Goal: Task Accomplishment & Management: Manage account settings

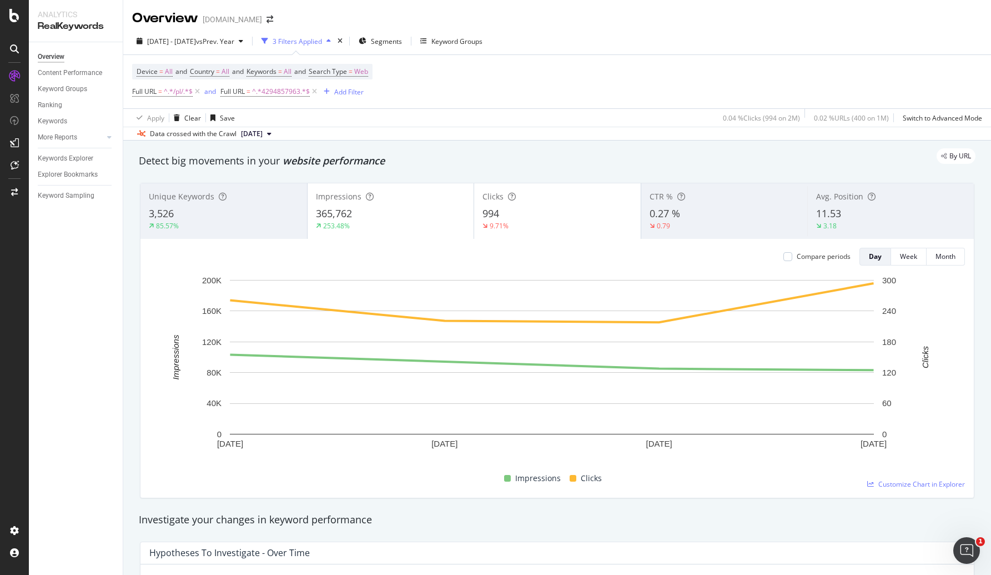
click at [76, 341] on div "Overview Content Performance Keyword Groups Ranking Keywords More Reports Count…" at bounding box center [76, 308] width 94 height 532
click at [14, 19] on icon at bounding box center [14, 15] width 10 height 13
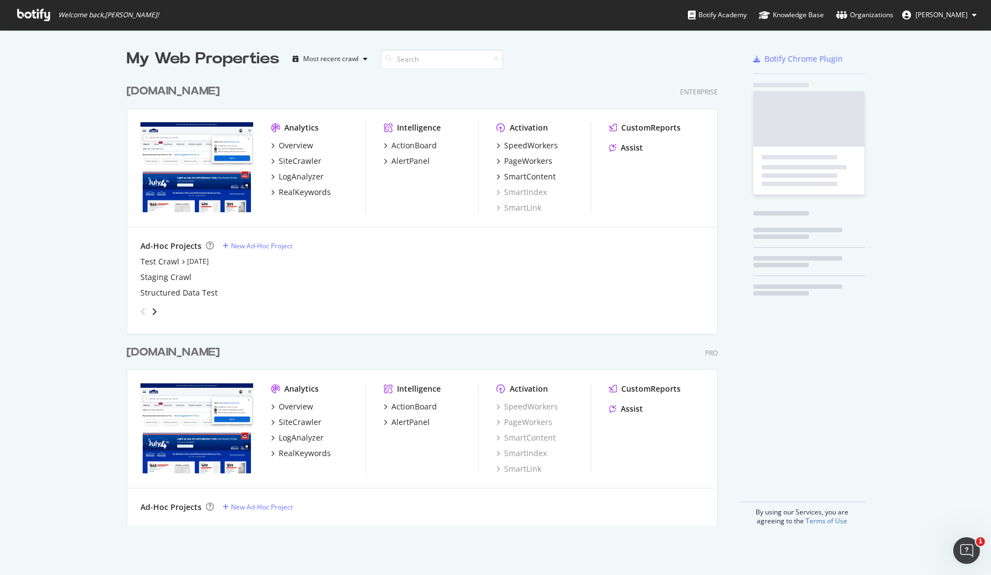
scroll to position [445, 590]
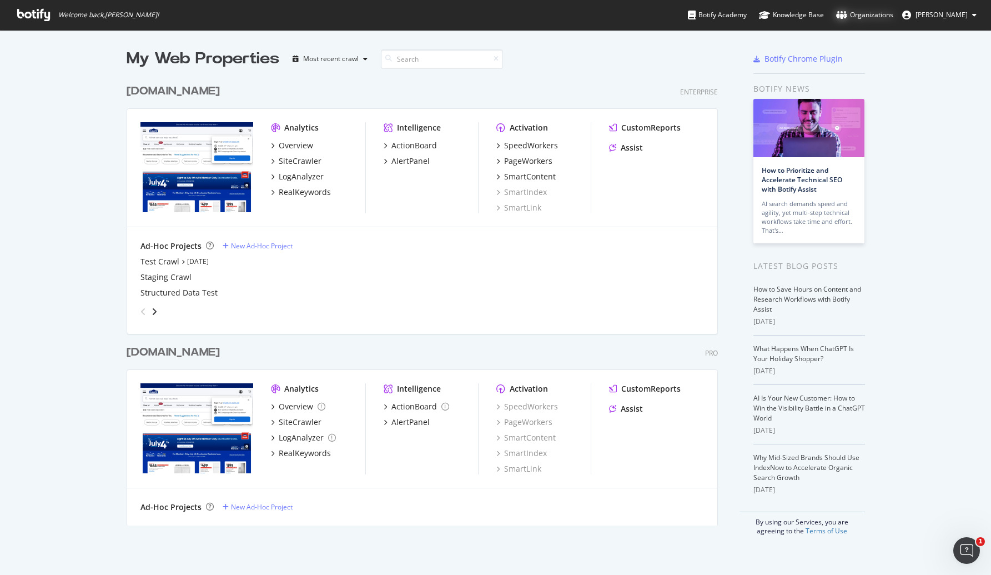
click at [861, 11] on div "Organizations" at bounding box center [864, 14] width 57 height 11
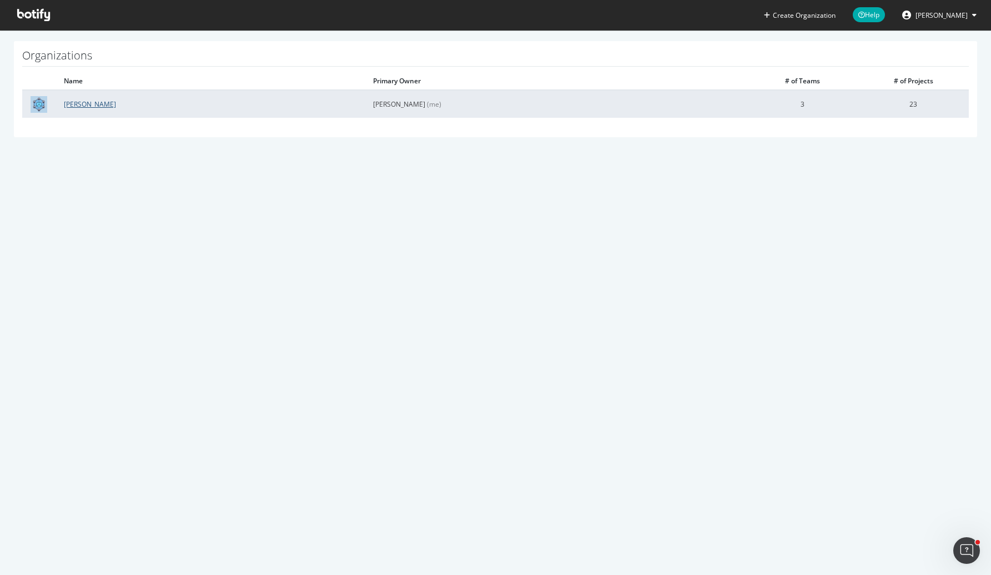
click at [78, 103] on link "[PERSON_NAME]" at bounding box center [90, 103] width 52 height 9
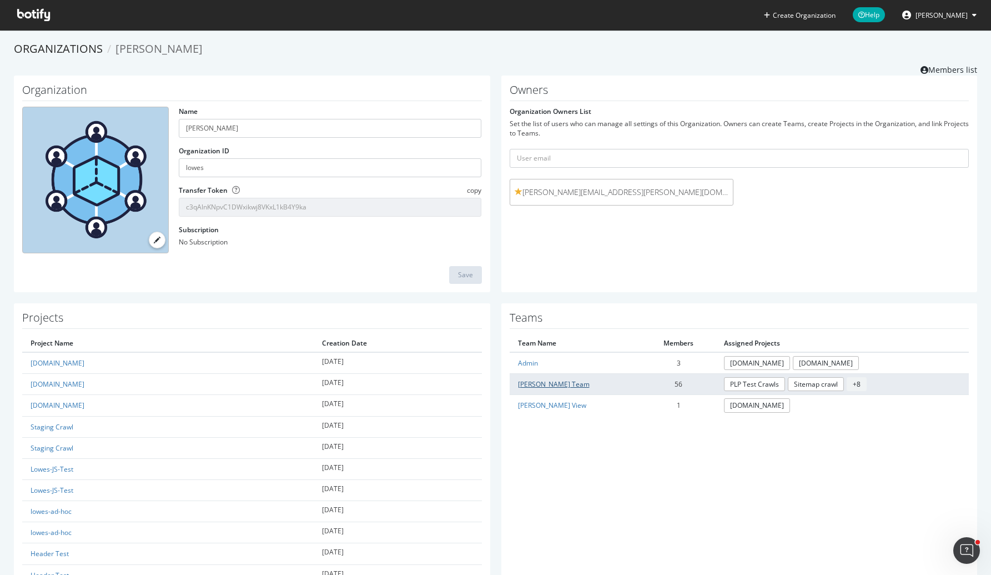
click at [542, 383] on link "[PERSON_NAME] Team" at bounding box center [554, 383] width 72 height 9
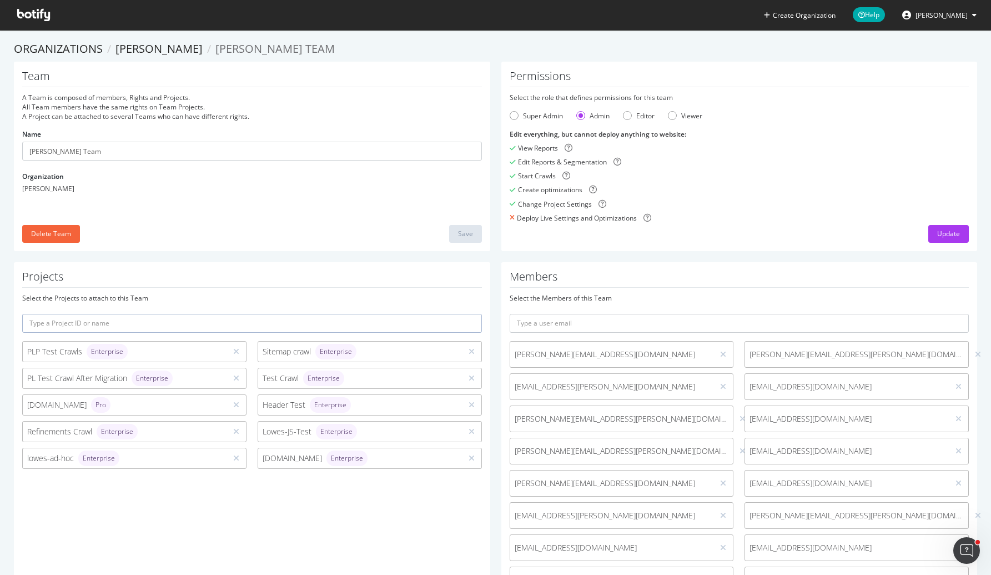
click at [733, 209] on div "Edit everything, but cannot deploy anything to website : View Reports Edit Repo…" at bounding box center [740, 175] width 460 height 93
click at [563, 324] on input "text" at bounding box center [740, 323] width 460 height 19
type input "[EMAIL_ADDRESS][PERSON_NAME][DOMAIN_NAME]"
click at [950, 314] on button "submit" at bounding box center [959, 323] width 19 height 19
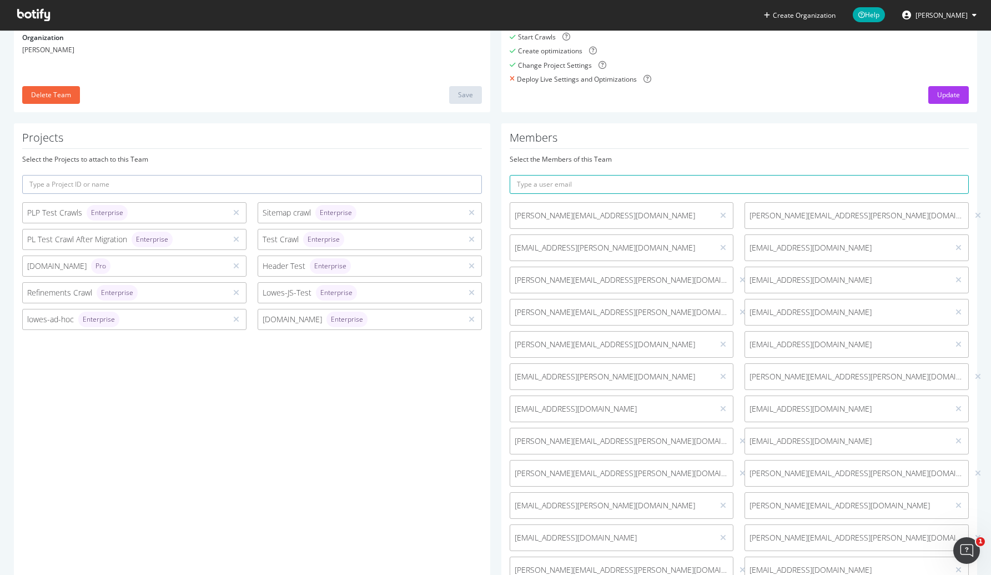
scroll to position [753, 0]
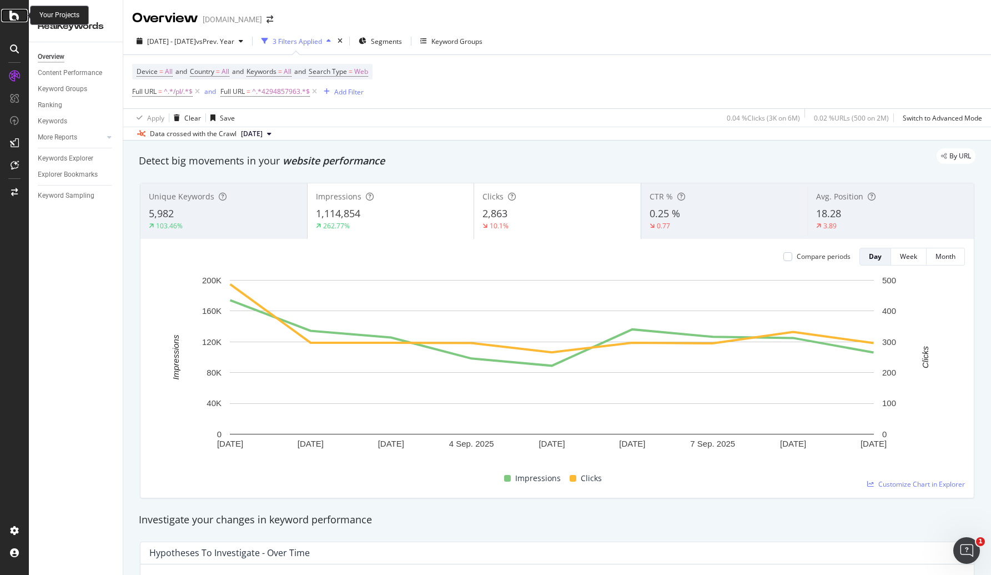
click at [10, 17] on icon at bounding box center [14, 15] width 10 height 13
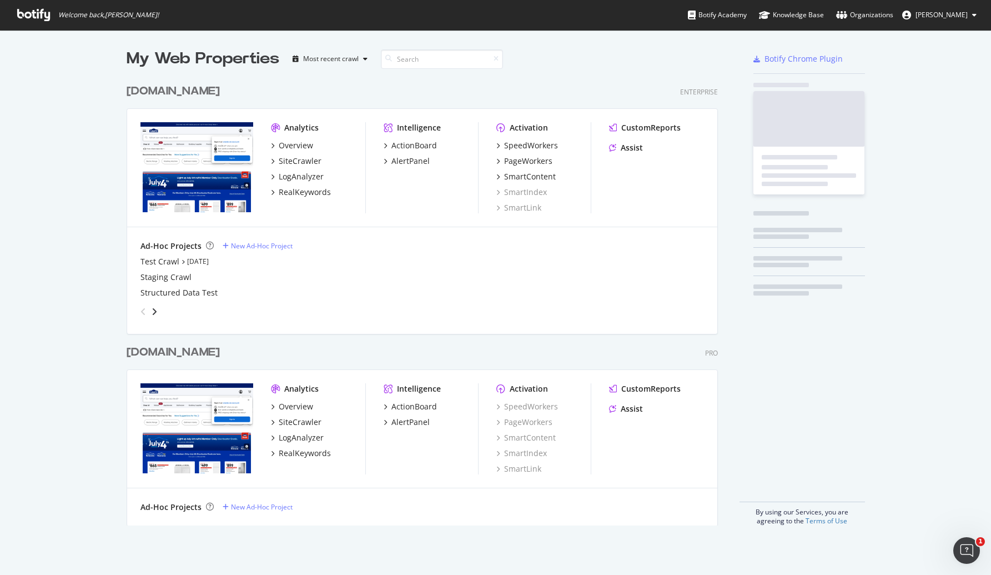
scroll to position [564, 970]
